Goal: Task Accomplishment & Management: Use online tool/utility

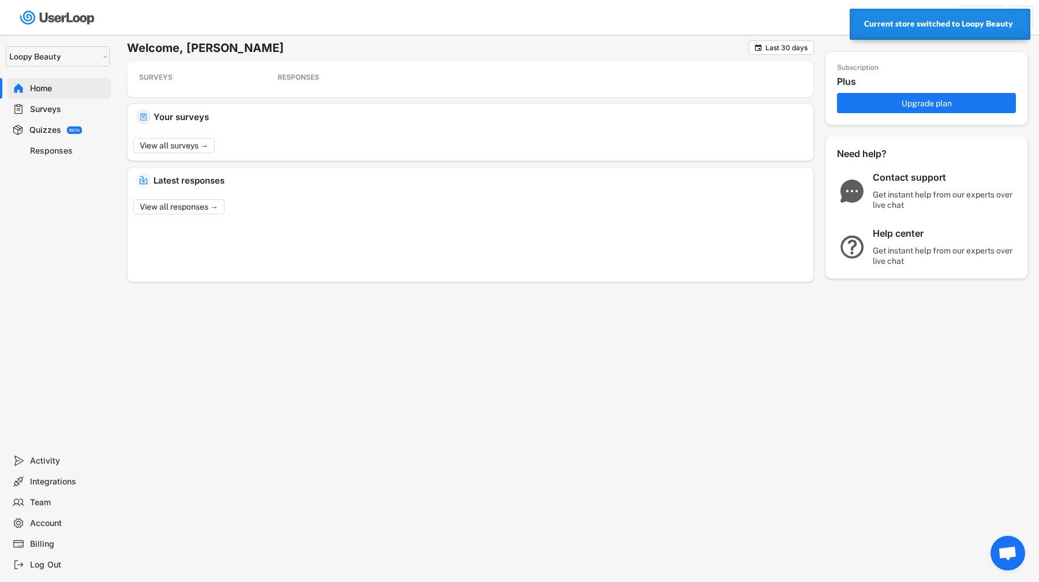
select select ""1348695171700984260__LOOKUP__1621425969652x687239840058835000""
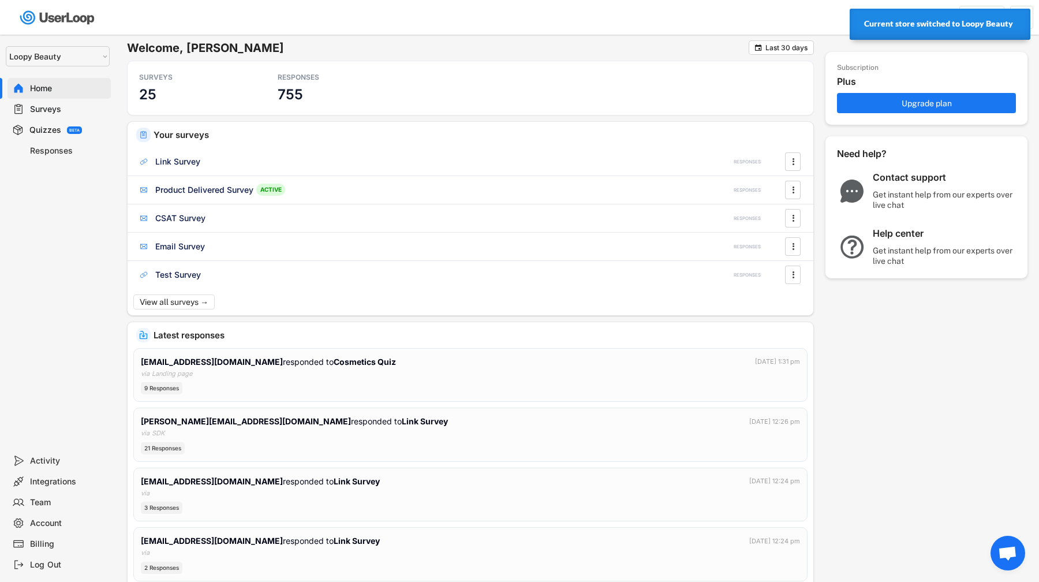
click at [85, 116] on div "Surveys" at bounding box center [59, 109] width 103 height 21
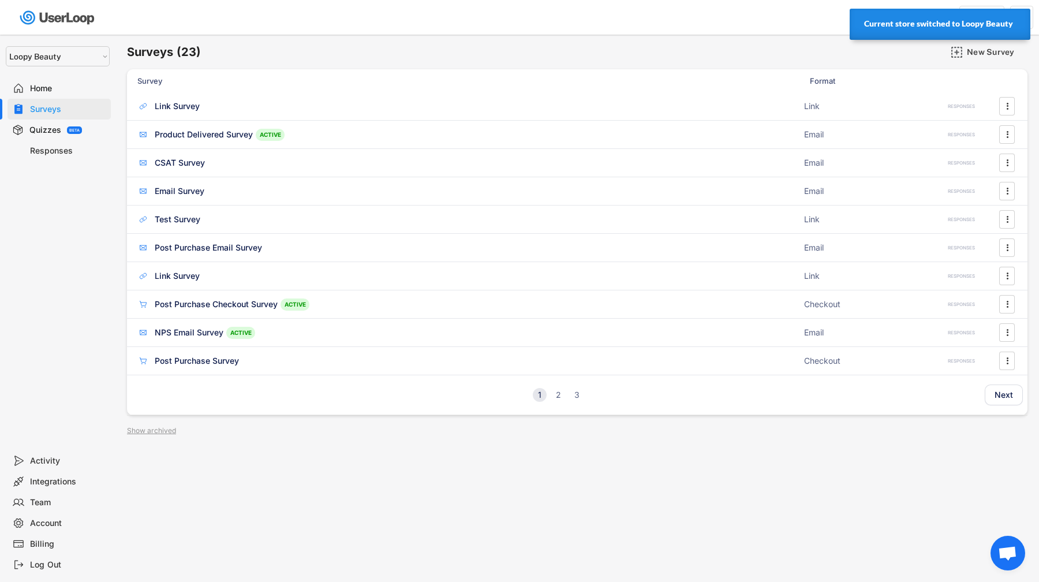
click at [86, 129] on div "Quizzes BETA" at bounding box center [59, 129] width 103 height 21
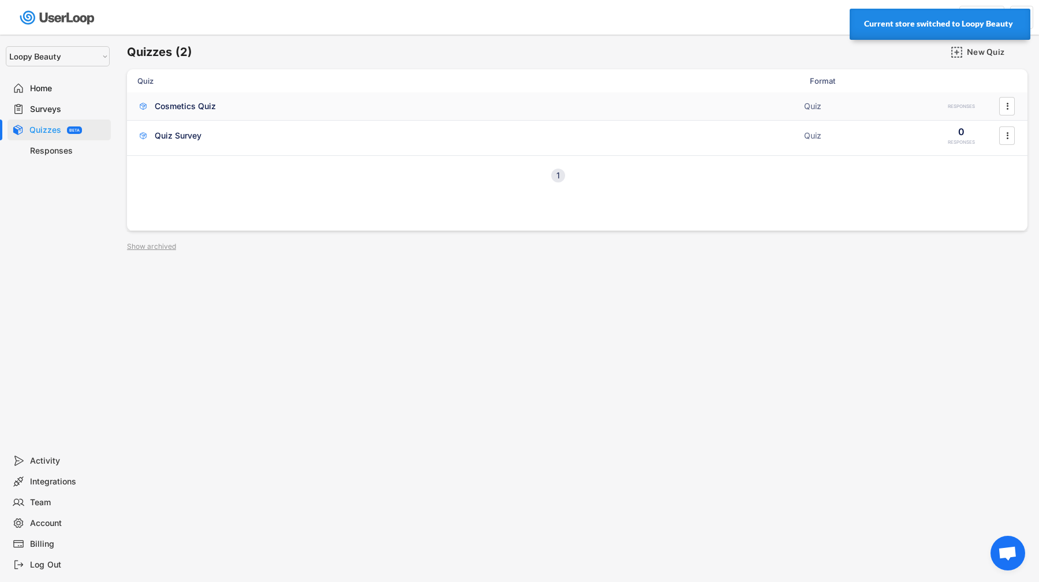
click at [193, 109] on div "Cosmetics Quiz" at bounding box center [185, 106] width 61 height 12
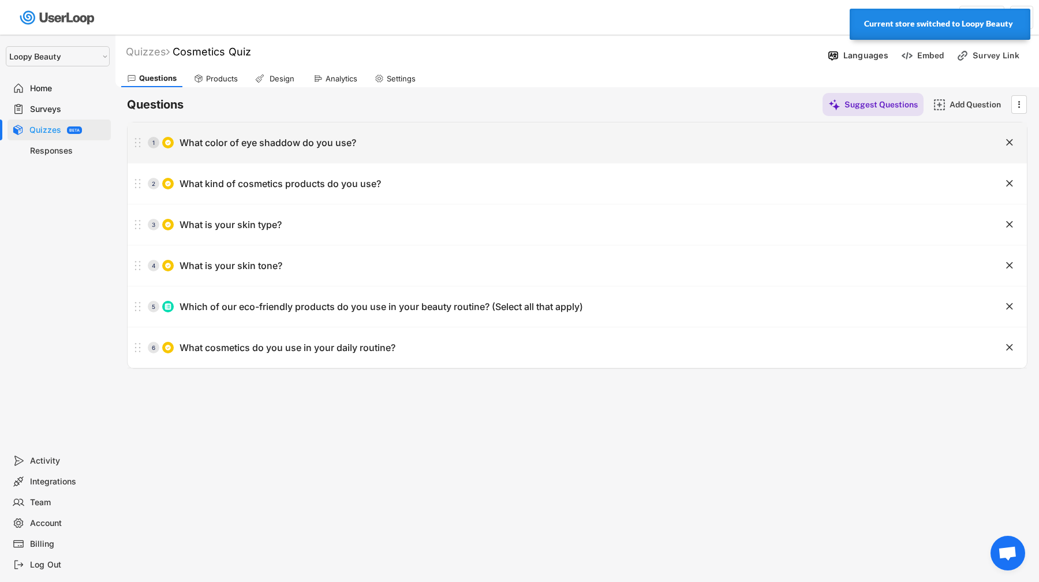
click at [880, 147] on div "1 What color of eye shaddow do you use?" at bounding box center [549, 142] width 842 height 23
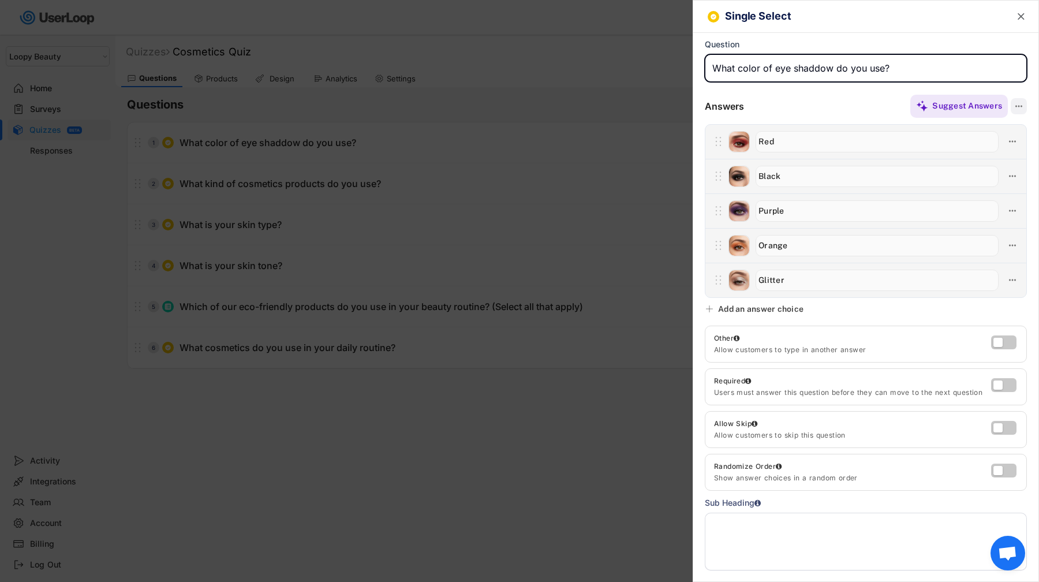
click at [1022, 107] on icon at bounding box center [1019, 106] width 10 height 10
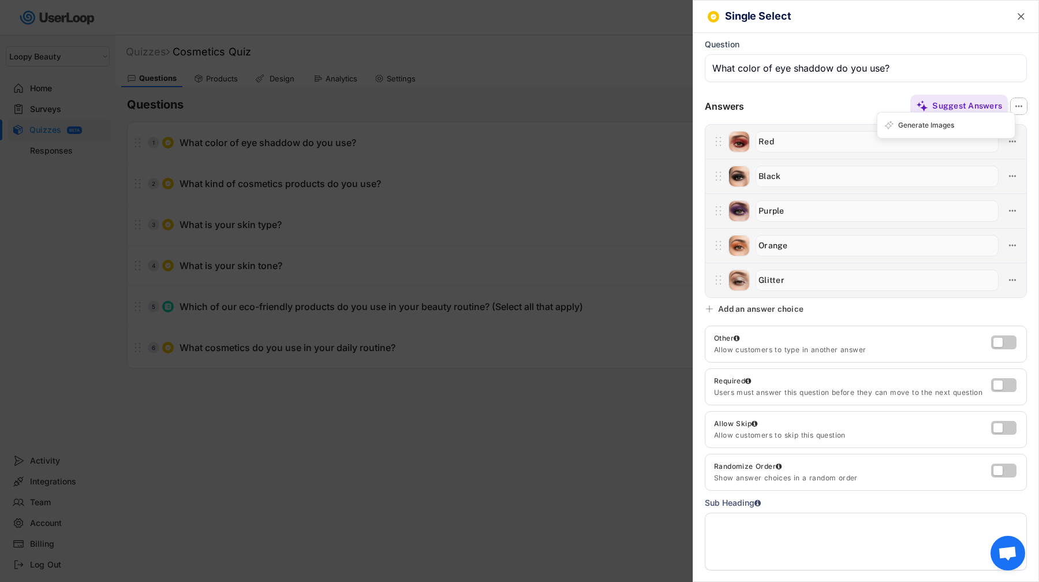
click at [649, 109] on div at bounding box center [519, 291] width 1039 height 582
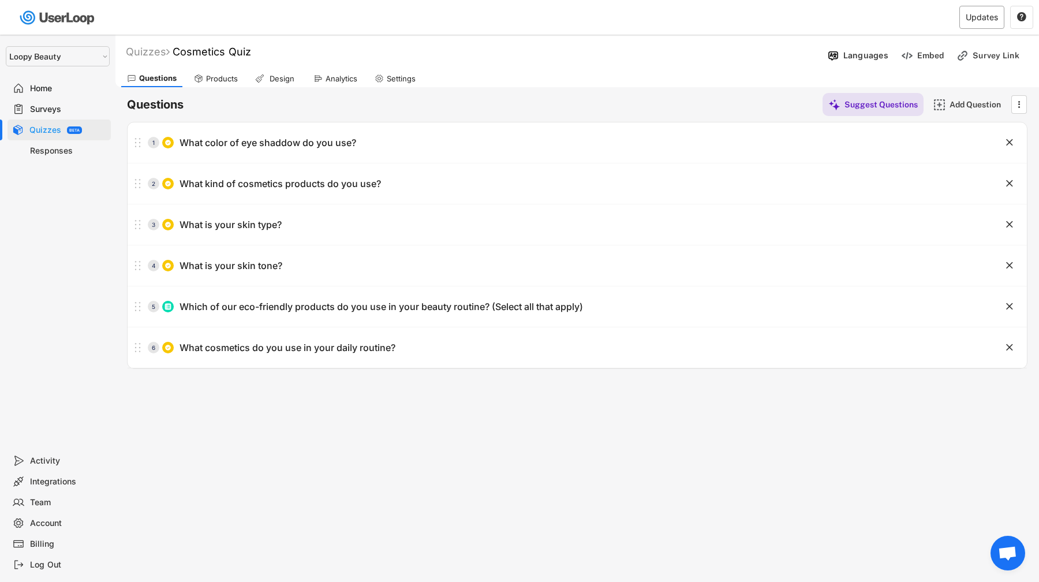
click at [987, 19] on div "Updates" at bounding box center [982, 17] width 32 height 8
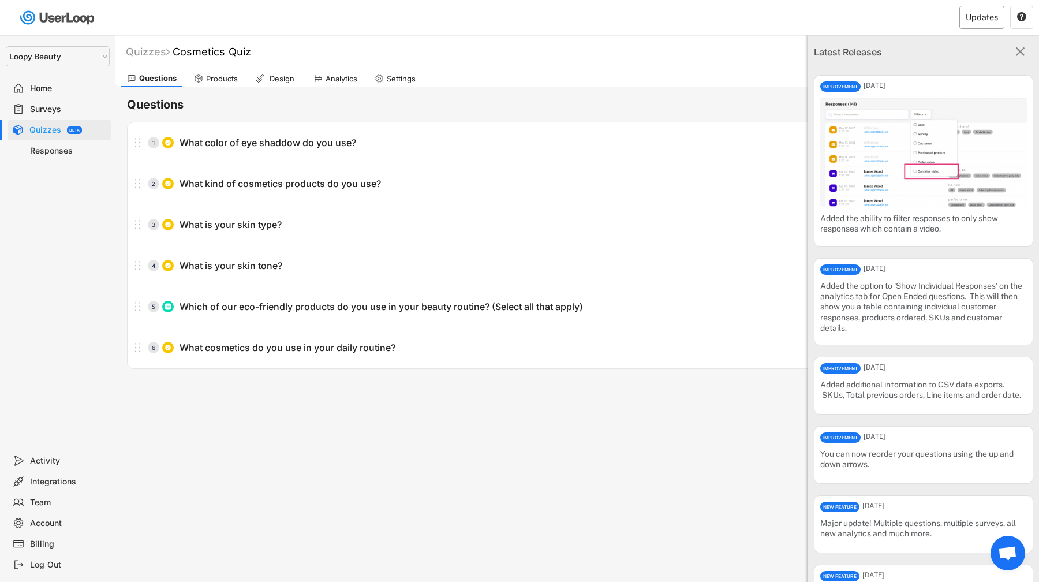
click at [987, 19] on div "Updates" at bounding box center [982, 17] width 32 height 8
